Goal: Task Accomplishment & Management: Use online tool/utility

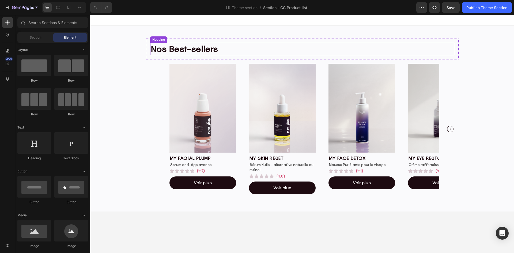
click at [175, 51] on h2 "Nos Best-sellers" at bounding box center [302, 49] width 304 height 12
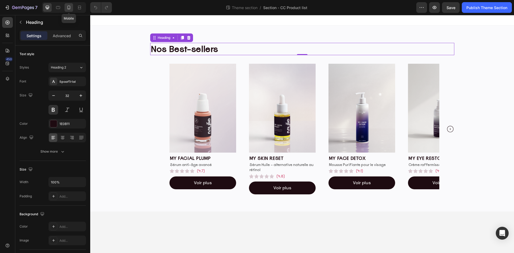
click at [70, 8] on icon at bounding box center [69, 8] width 3 height 4
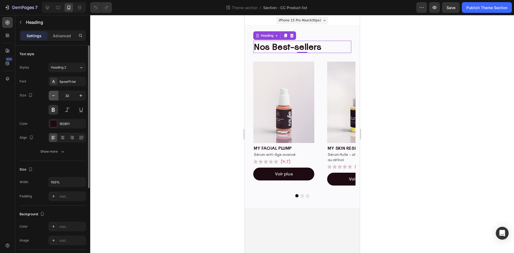
click at [55, 96] on icon "button" at bounding box center [53, 95] width 5 height 5
type input "30"
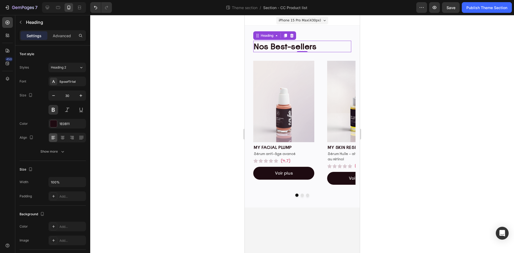
click at [403, 74] on div at bounding box center [302, 134] width 424 height 238
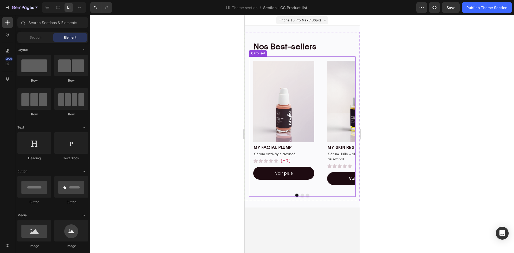
click at [317, 195] on div at bounding box center [302, 195] width 107 height 3
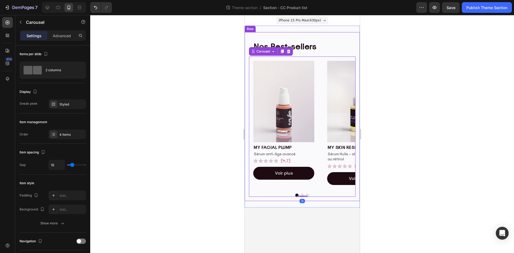
click at [419, 136] on div at bounding box center [302, 134] width 424 height 238
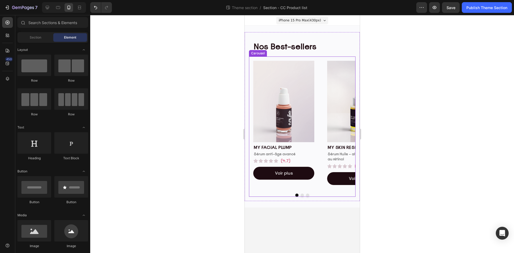
click at [321, 192] on div "Image my facial plump Heading Sérum anti-âge avancé Text Block Icon Icon Icon I…" at bounding box center [302, 127] width 107 height 140
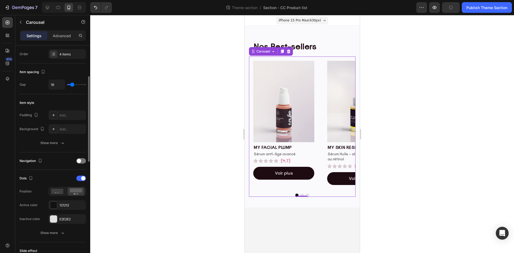
scroll to position [134, 0]
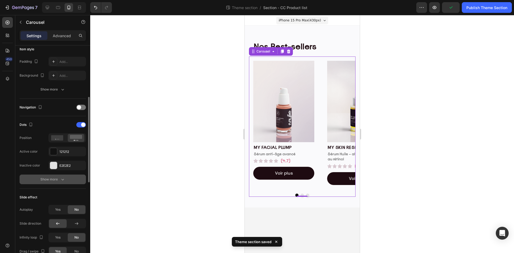
click at [48, 183] on button "Show more" at bounding box center [53, 180] width 66 height 10
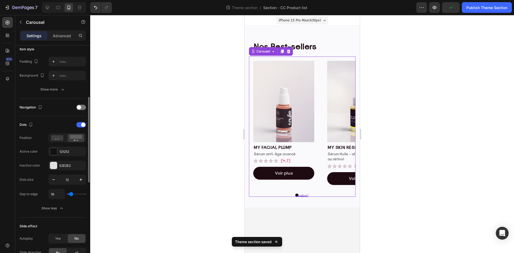
scroll to position [161, 0]
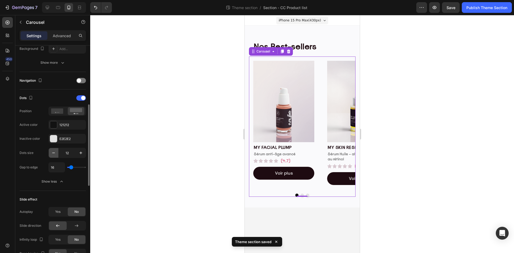
click at [51, 154] on button "button" at bounding box center [54, 153] width 10 height 10
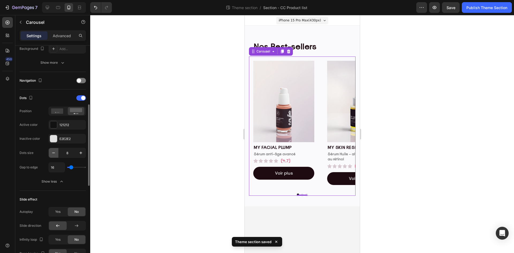
click at [51, 154] on button "button" at bounding box center [54, 153] width 10 height 10
click at [83, 152] on icon "button" at bounding box center [80, 152] width 5 height 5
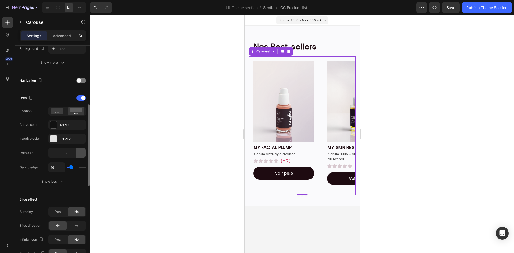
type input "7"
click at [400, 119] on div at bounding box center [302, 134] width 424 height 238
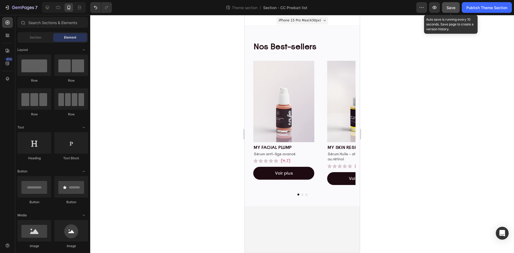
click at [455, 5] on span "Save" at bounding box center [451, 7] width 9 height 5
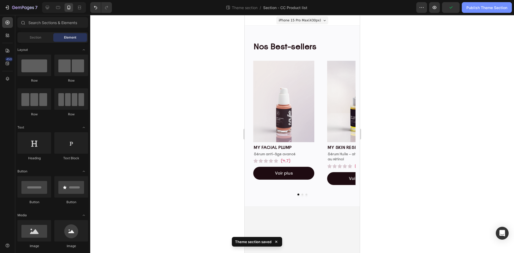
click at [488, 8] on div "Publish Theme Section" at bounding box center [487, 8] width 41 height 6
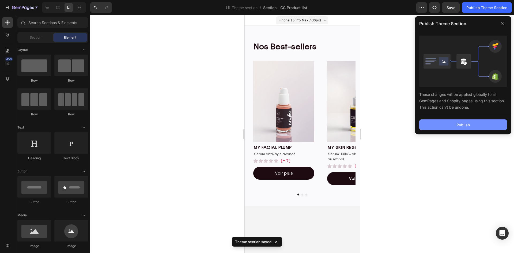
click at [454, 124] on button "Publish" at bounding box center [464, 124] width 88 height 11
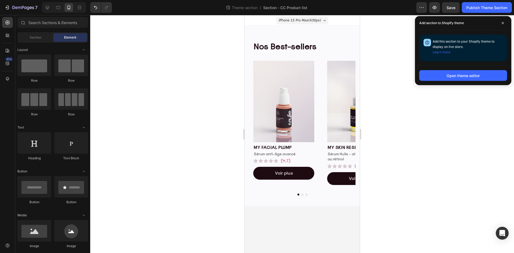
drag, startPoint x: 503, startPoint y: 22, endPoint x: 500, endPoint y: 27, distance: 6.6
click at [503, 22] on icon at bounding box center [503, 23] width 3 height 3
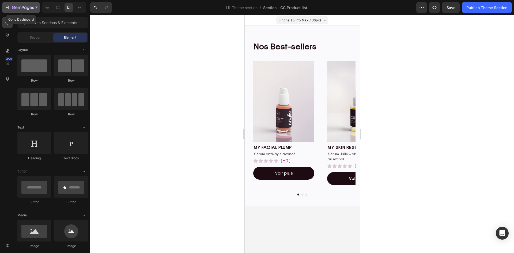
click at [10, 6] on icon "button" at bounding box center [7, 7] width 5 height 5
